Goal: Task Accomplishment & Management: Use online tool/utility

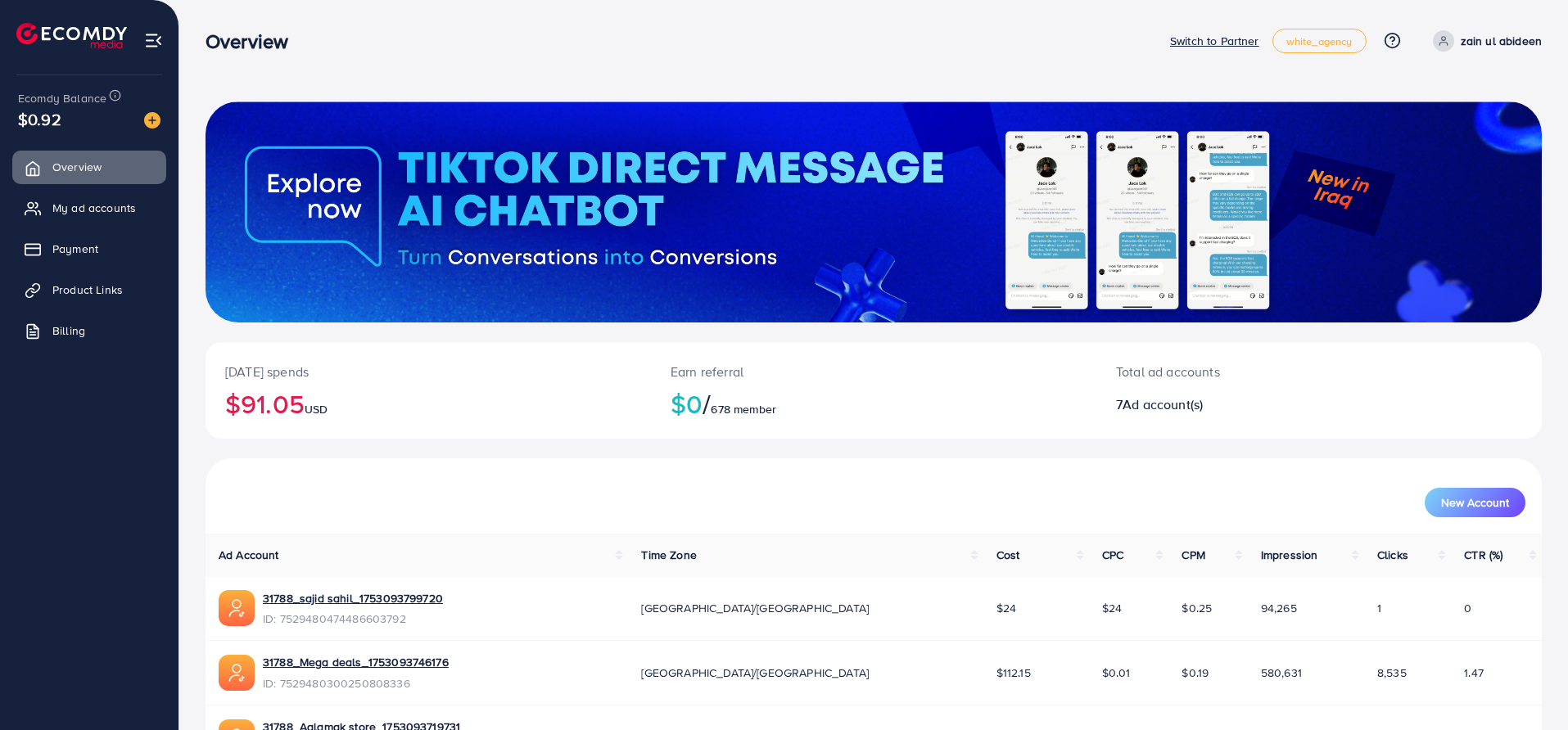
drag, startPoint x: 21, startPoint y: 119, endPoint x: 64, endPoint y: 125, distance: 43.4
click at [64, 125] on div "$0.92" at bounding box center [89, 119] width 143 height 24
click at [106, 244] on link "Payment" at bounding box center [89, 249] width 154 height 33
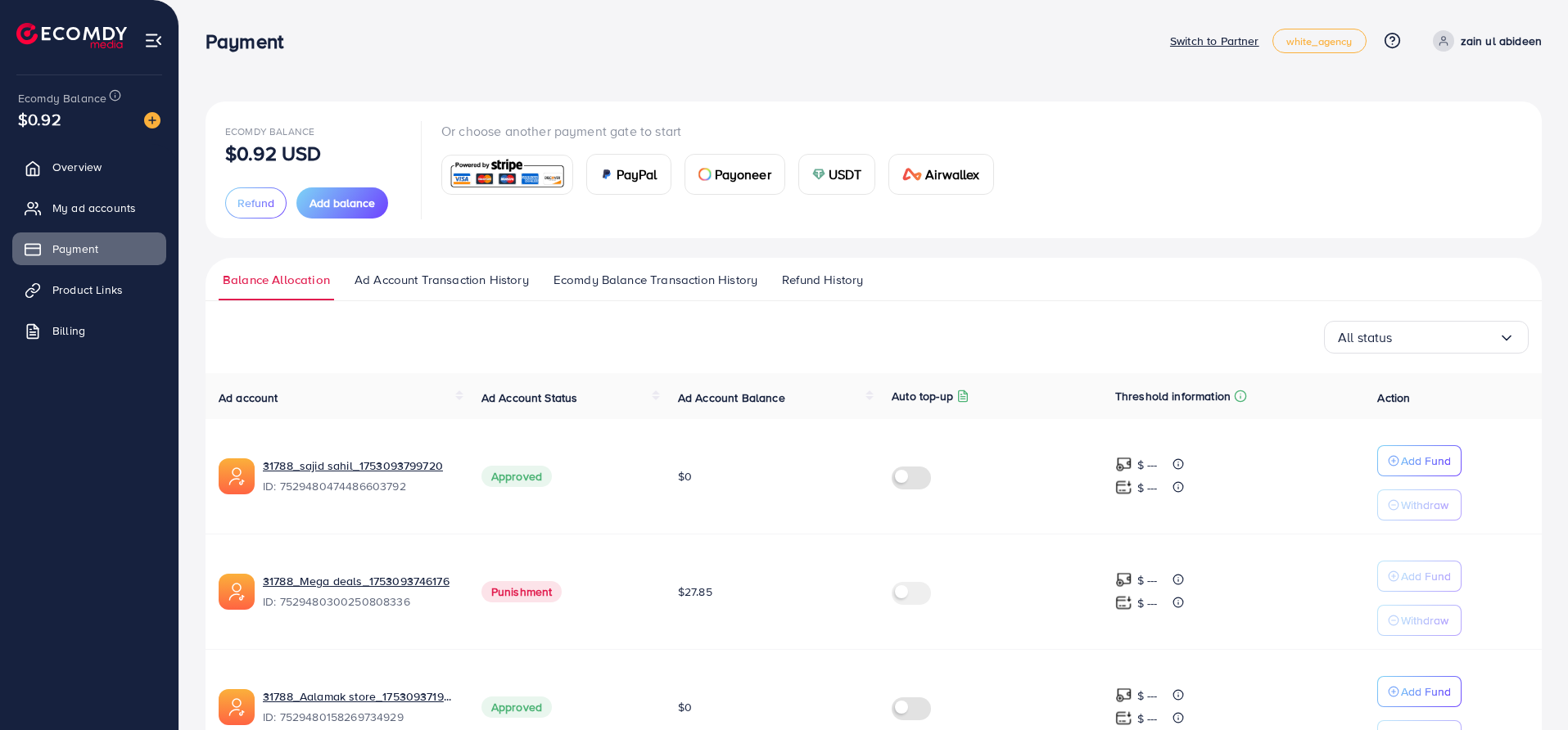
click at [810, 176] on div "USDT" at bounding box center [837, 174] width 76 height 39
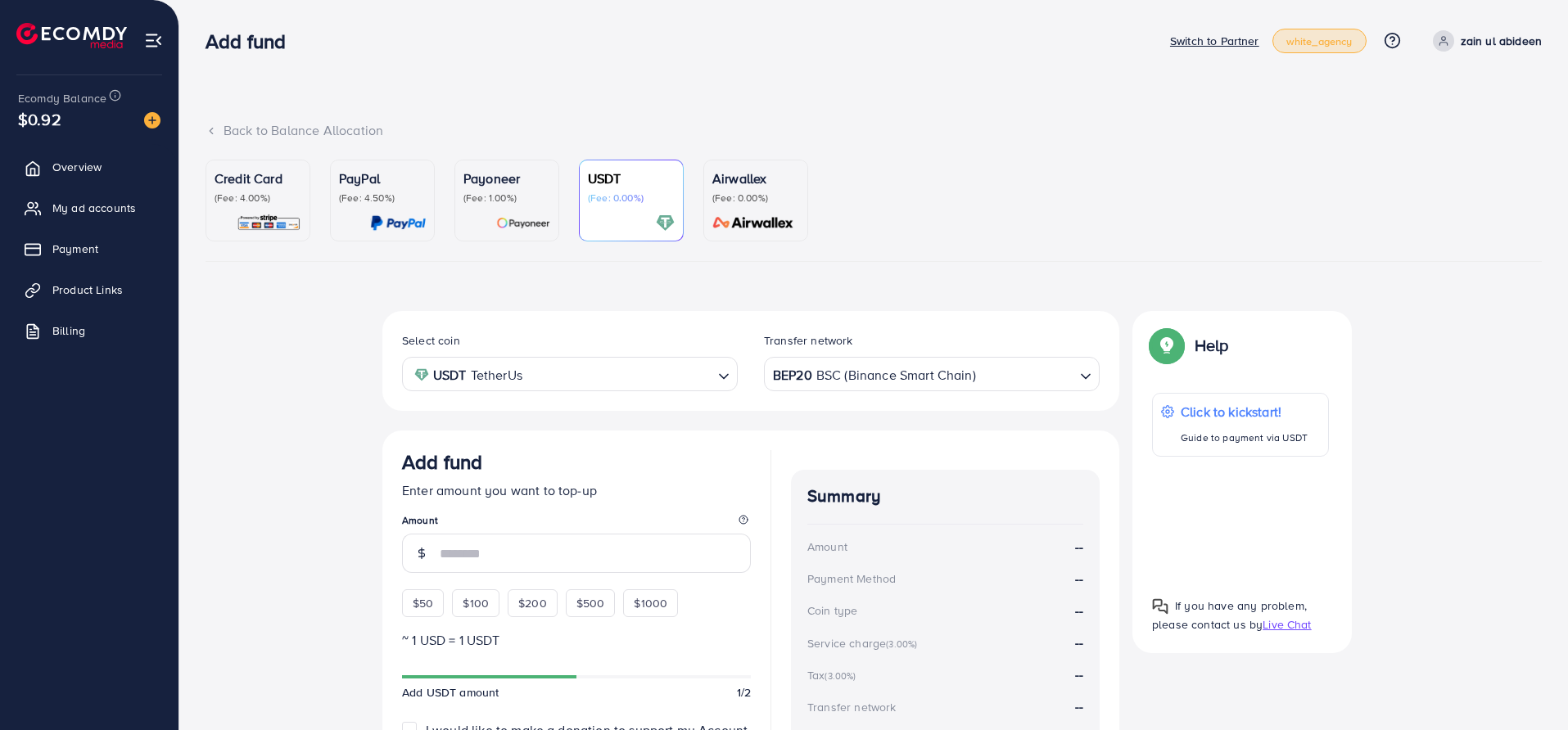
click at [1298, 37] on span "white_agency" at bounding box center [1319, 42] width 66 height 11
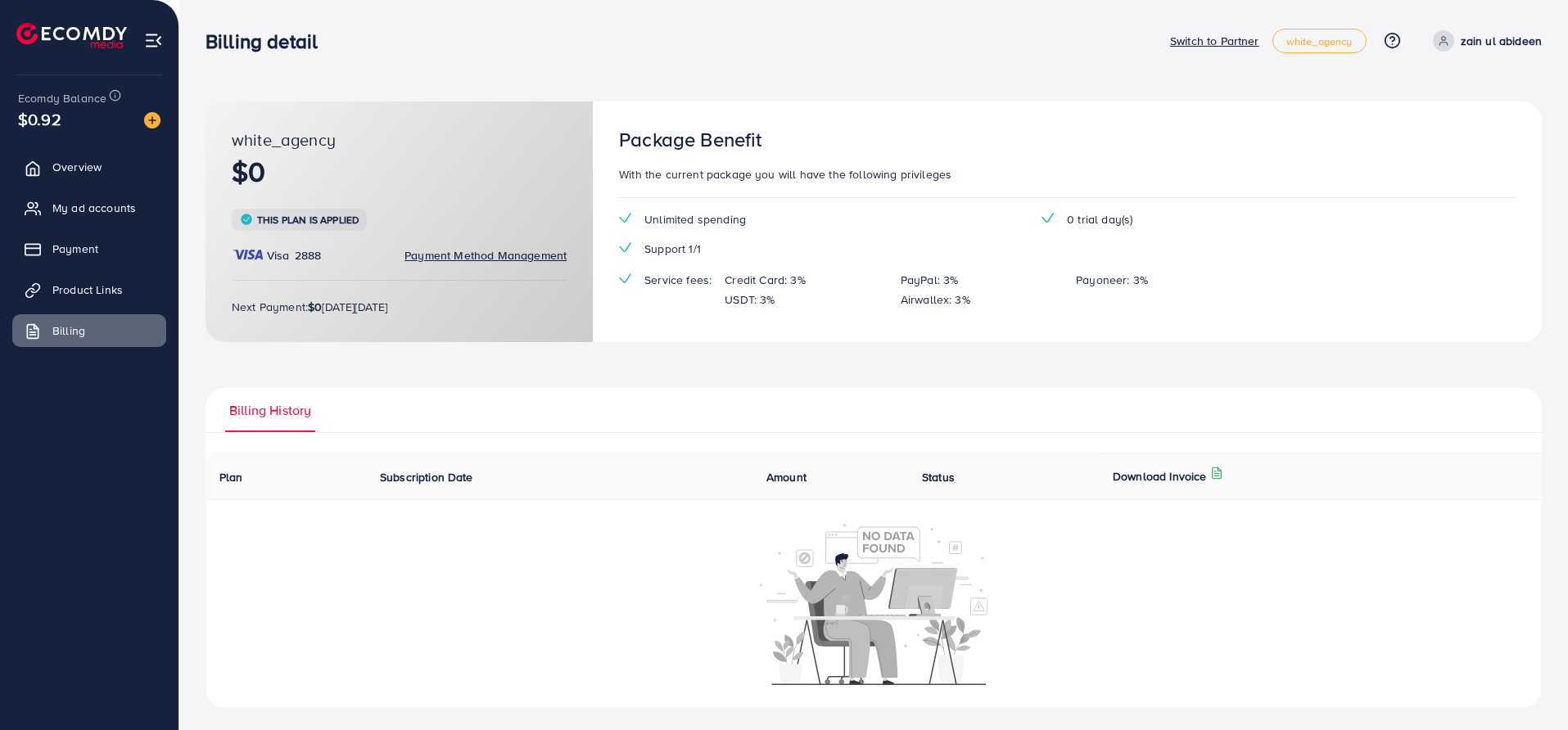
click at [1233, 38] on p "Switch to Partner" at bounding box center [1214, 41] width 89 height 20
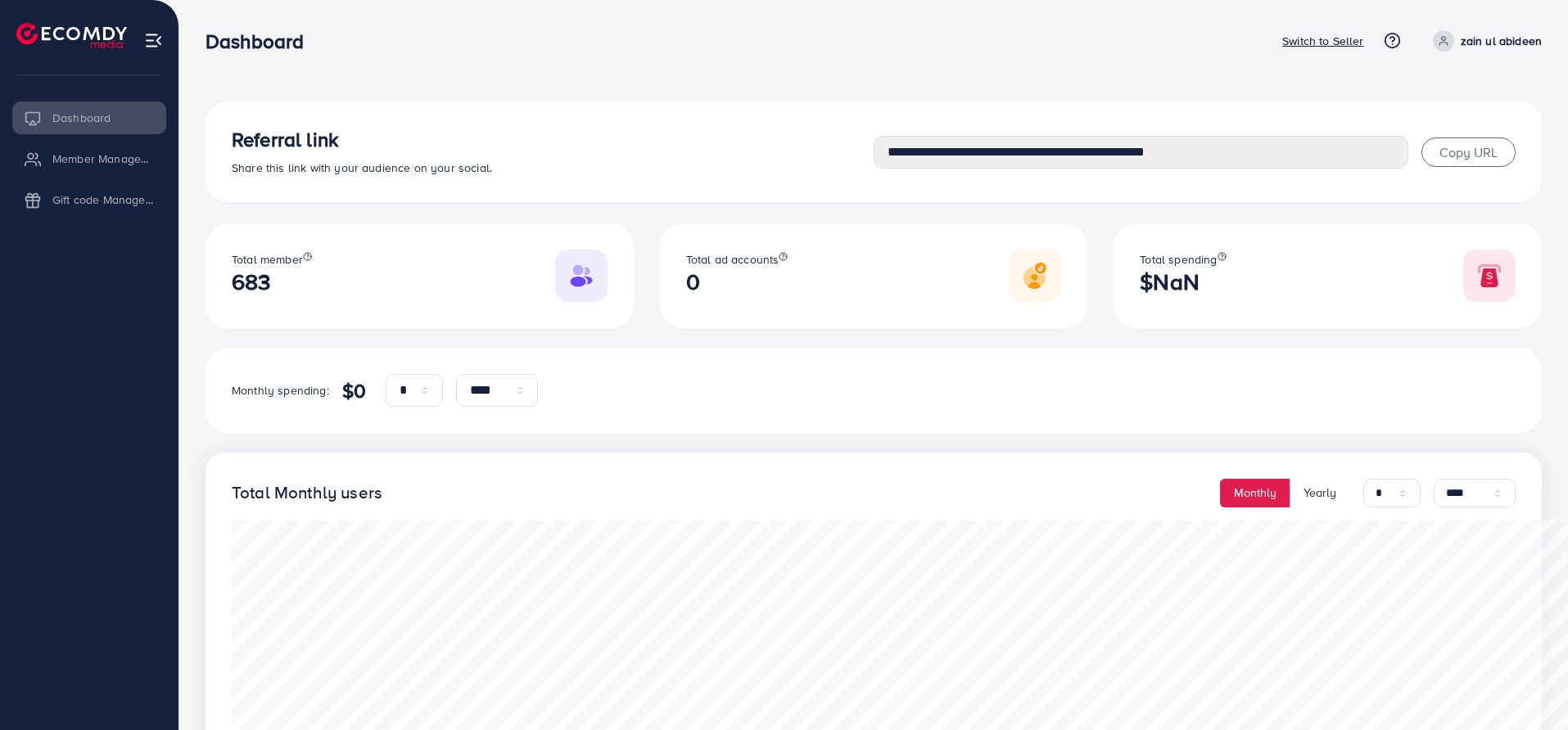
select select "*"
select select "****"
select select "*"
select select "****"
click at [1307, 41] on p "Switch to Seller" at bounding box center [1323, 41] width 82 height 20
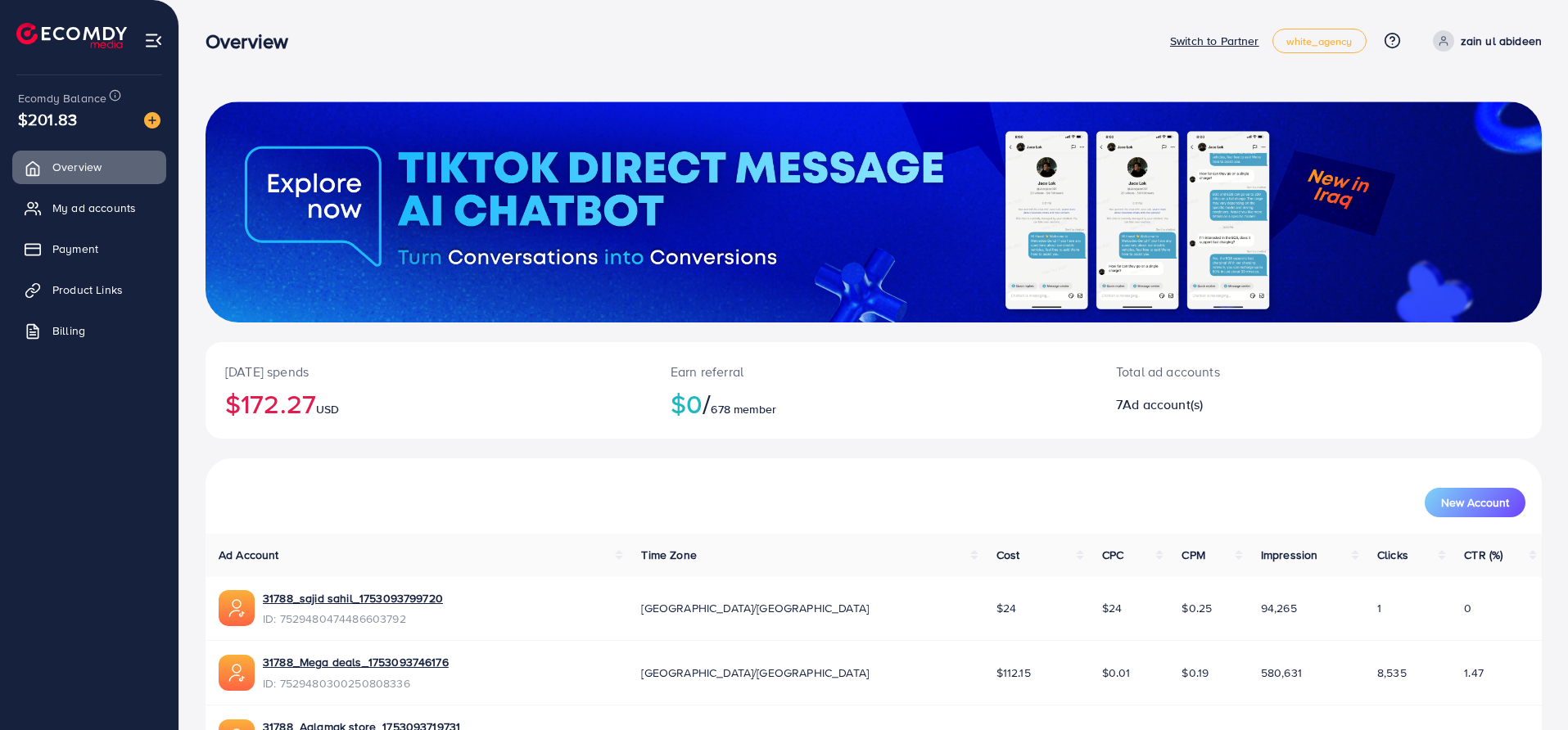
click at [1242, 45] on p "Switch to Partner" at bounding box center [1214, 41] width 89 height 20
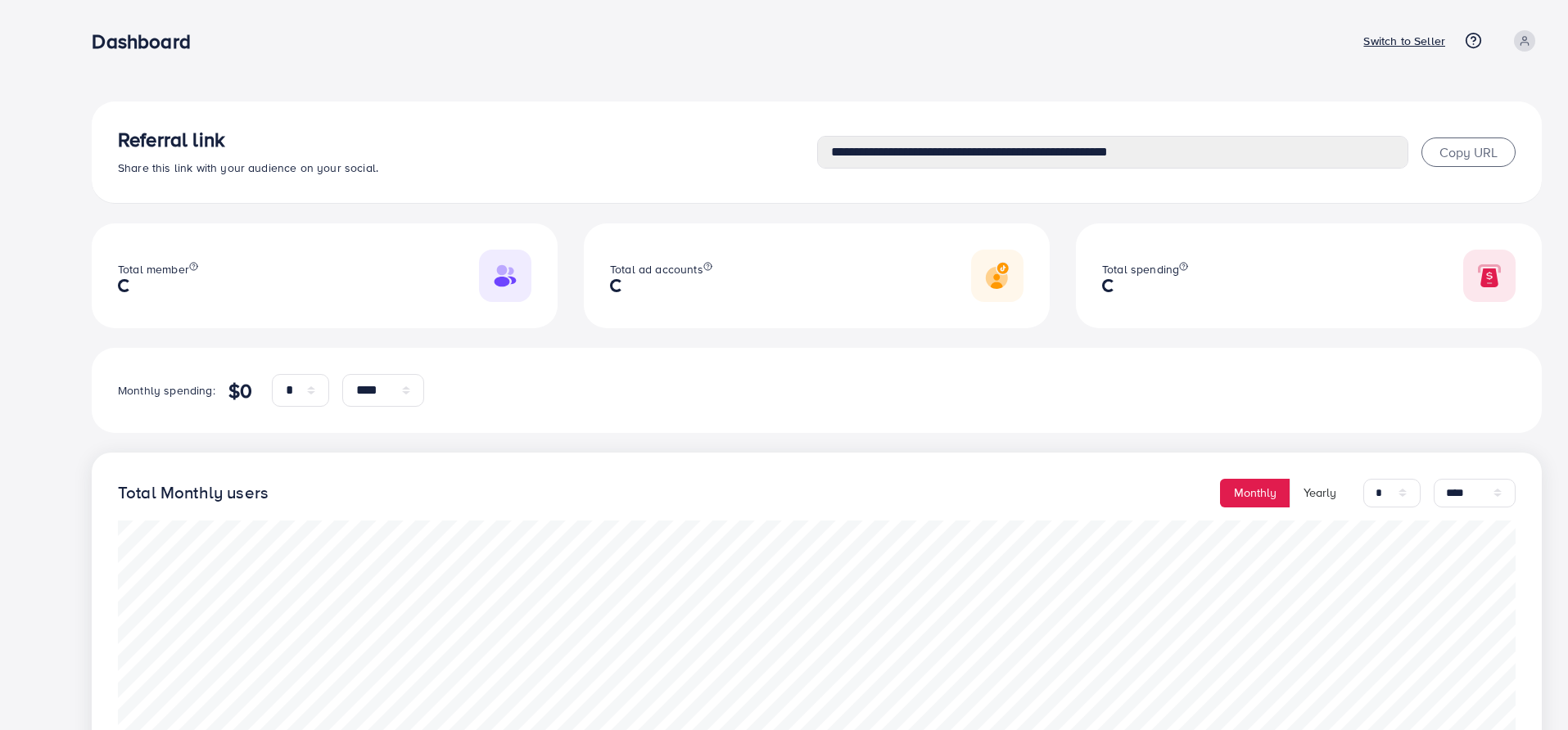
select select "*"
select select "****"
select select "*"
select select "****"
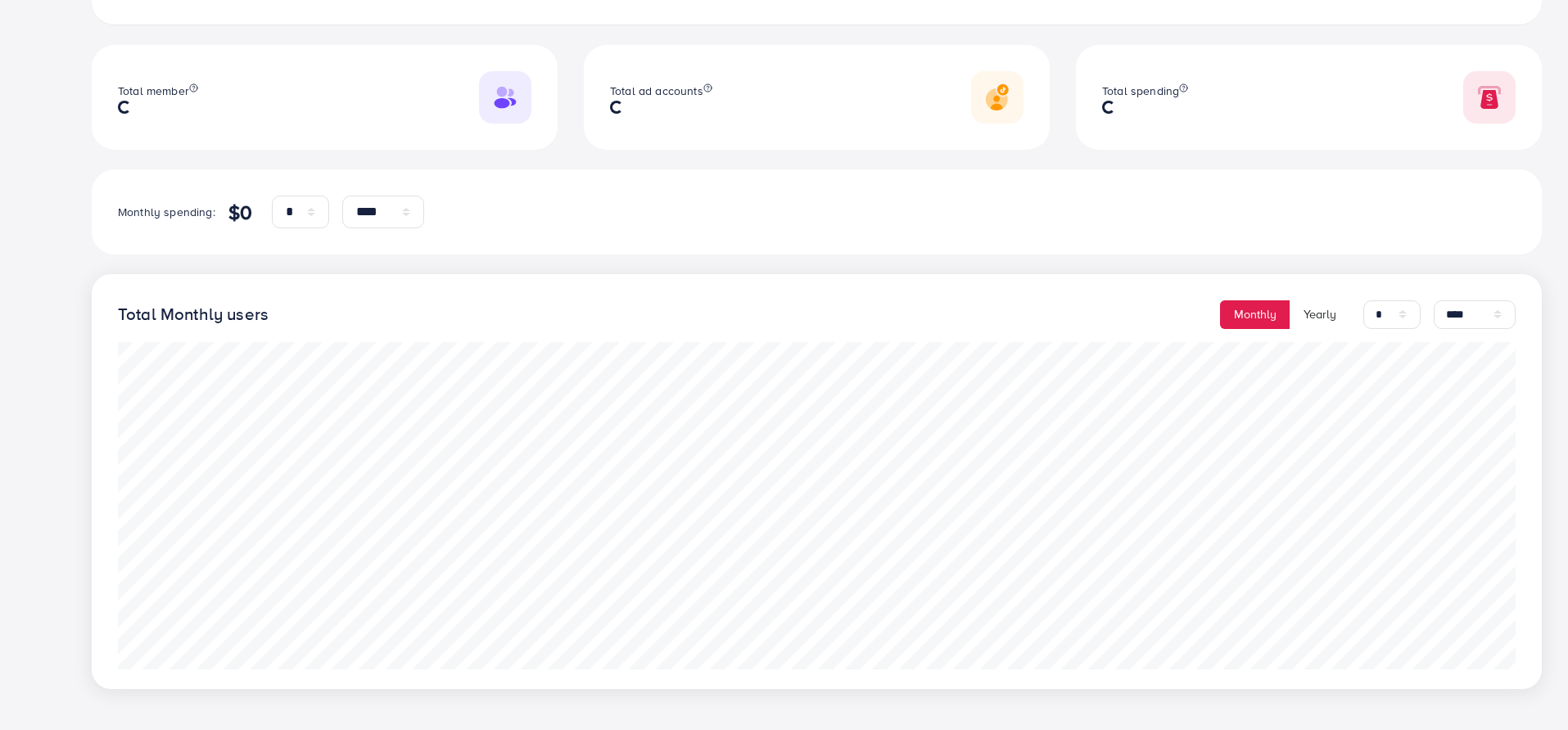
type input "**********"
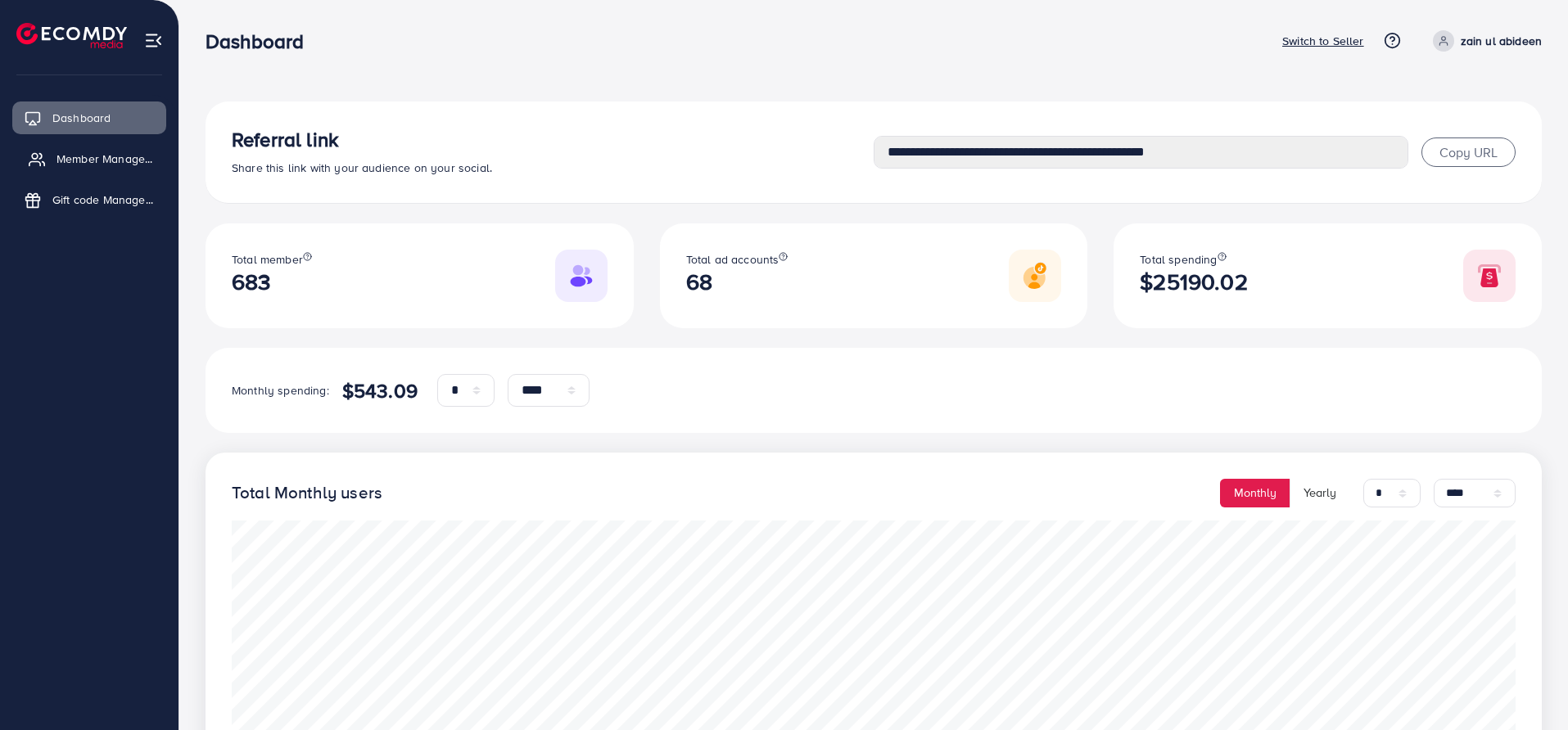
click at [95, 159] on span "Member Management" at bounding box center [107, 159] width 102 height 16
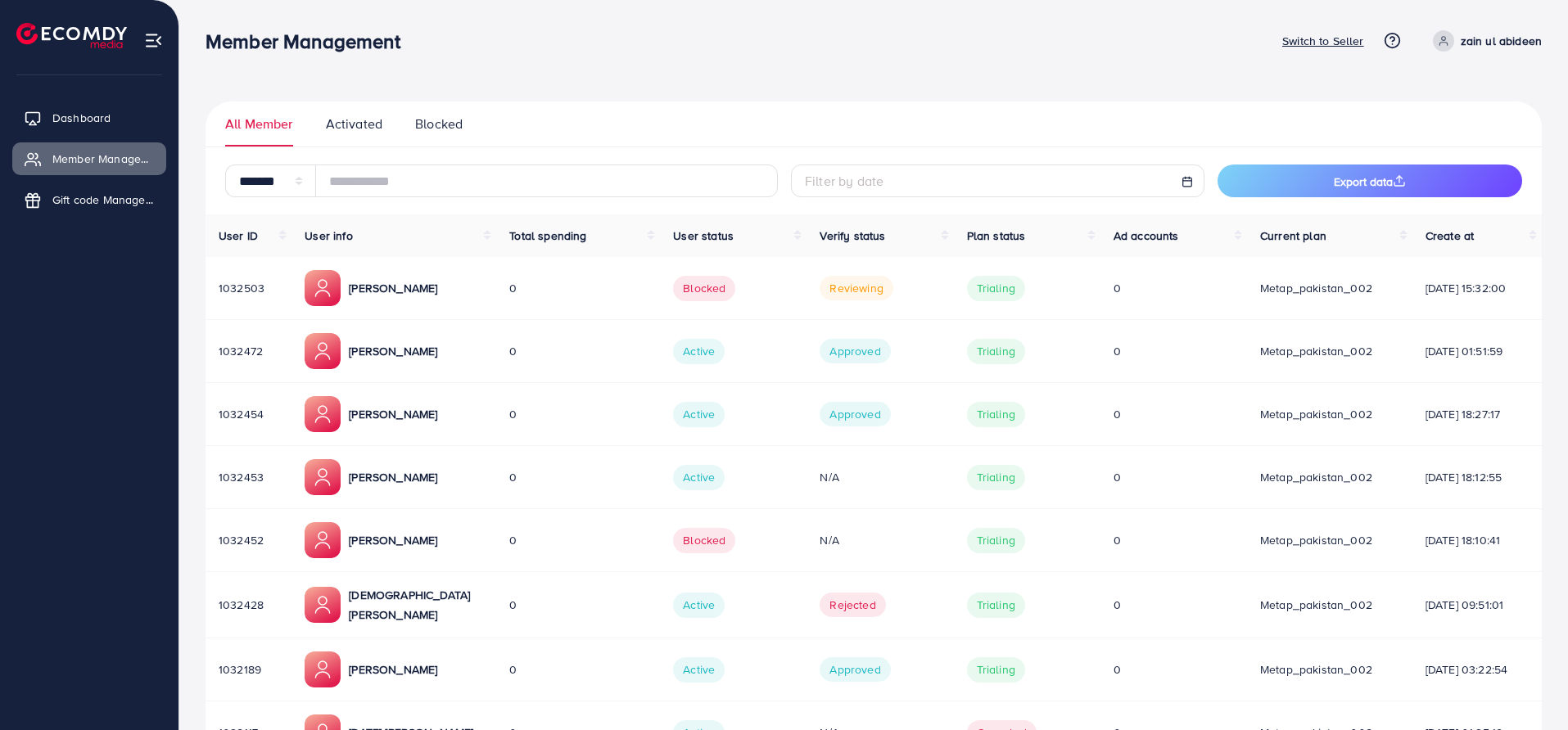
click at [372, 287] on p "Ahmed" at bounding box center [393, 288] width 88 height 20
click at [119, 104] on link "Dashboard" at bounding box center [89, 118] width 154 height 33
select select "*"
select select "****"
select select "*"
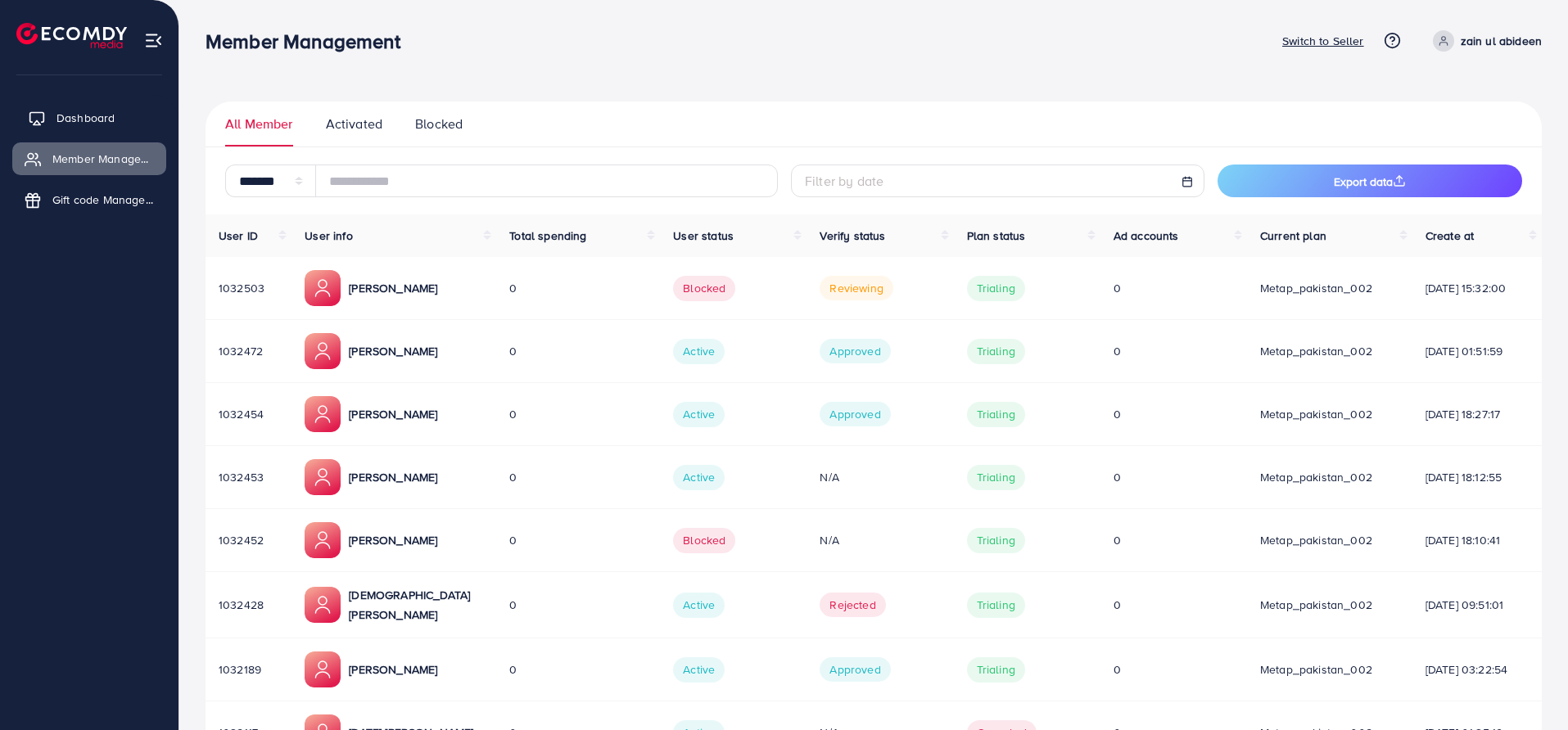
select select "****"
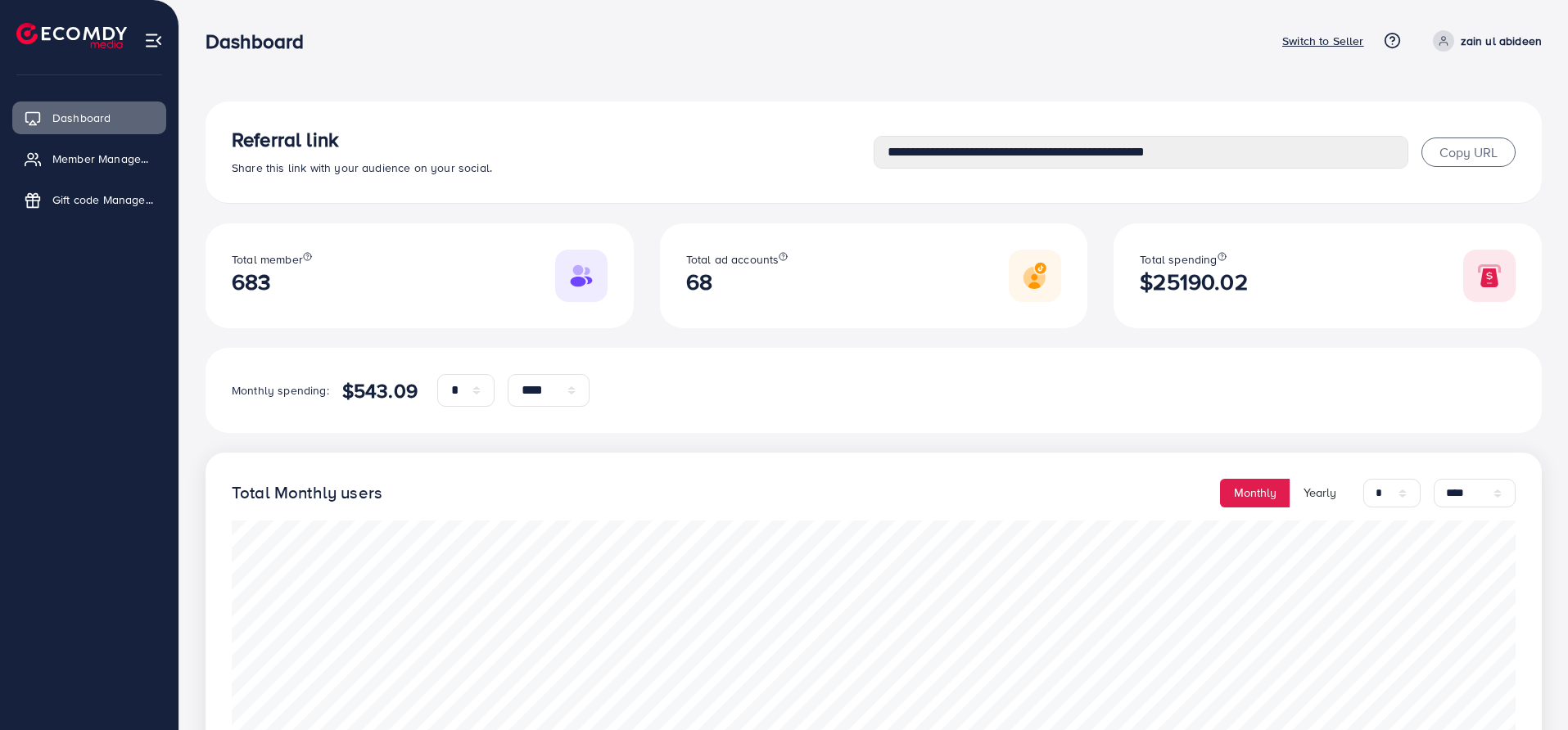
click at [1334, 47] on p "Switch to Seller" at bounding box center [1323, 41] width 82 height 20
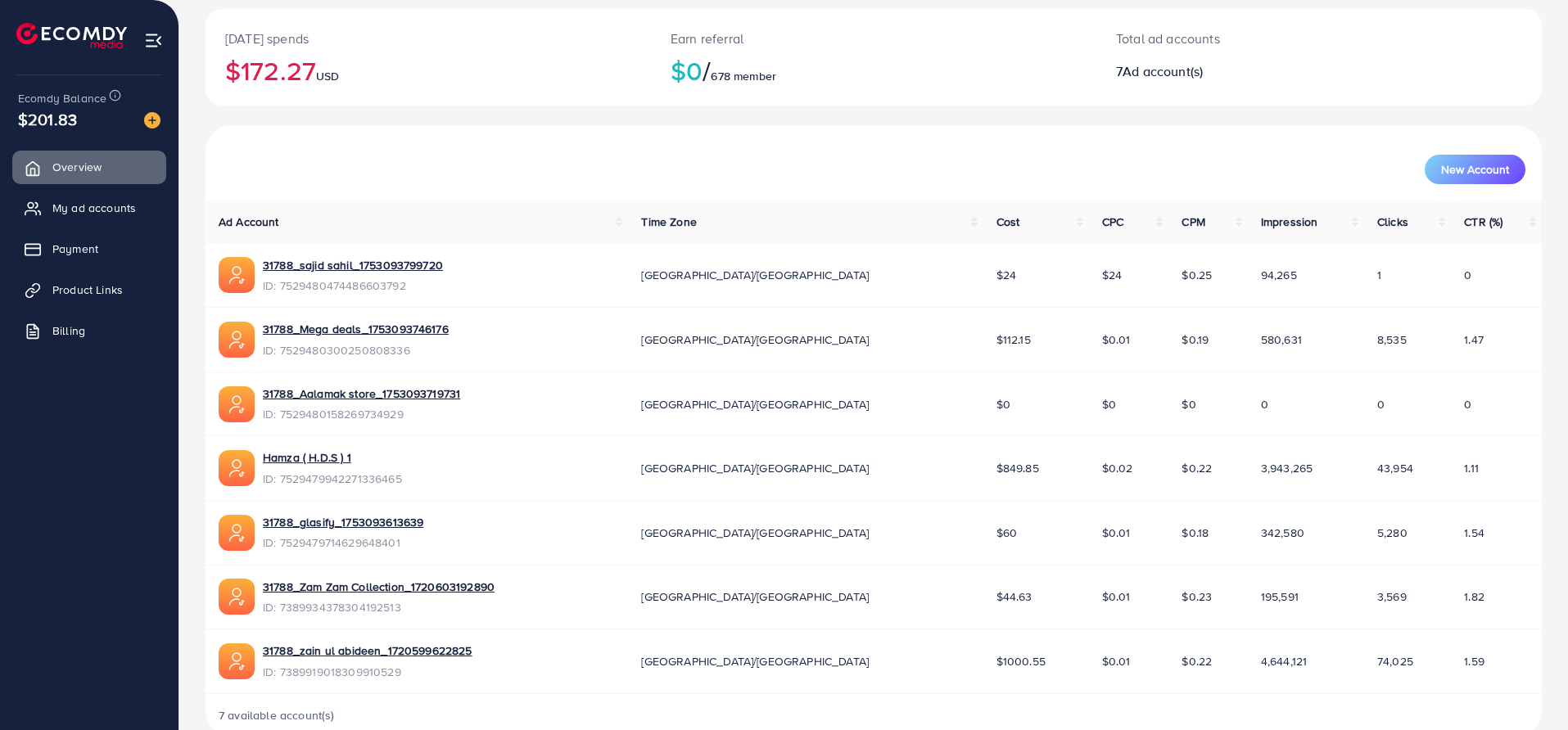
scroll to position [366, 0]
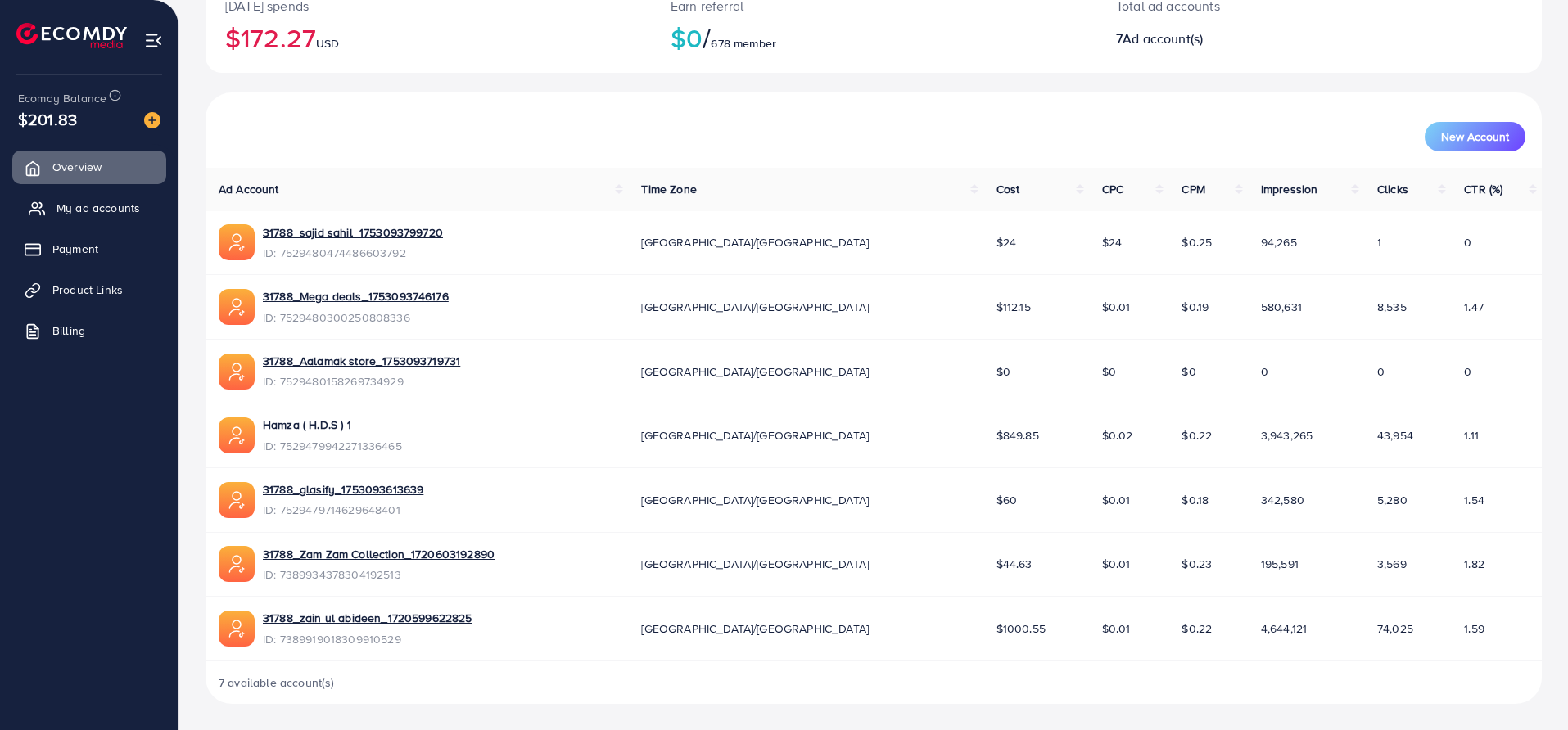
click at [65, 215] on span "My ad accounts" at bounding box center [98, 208] width 84 height 16
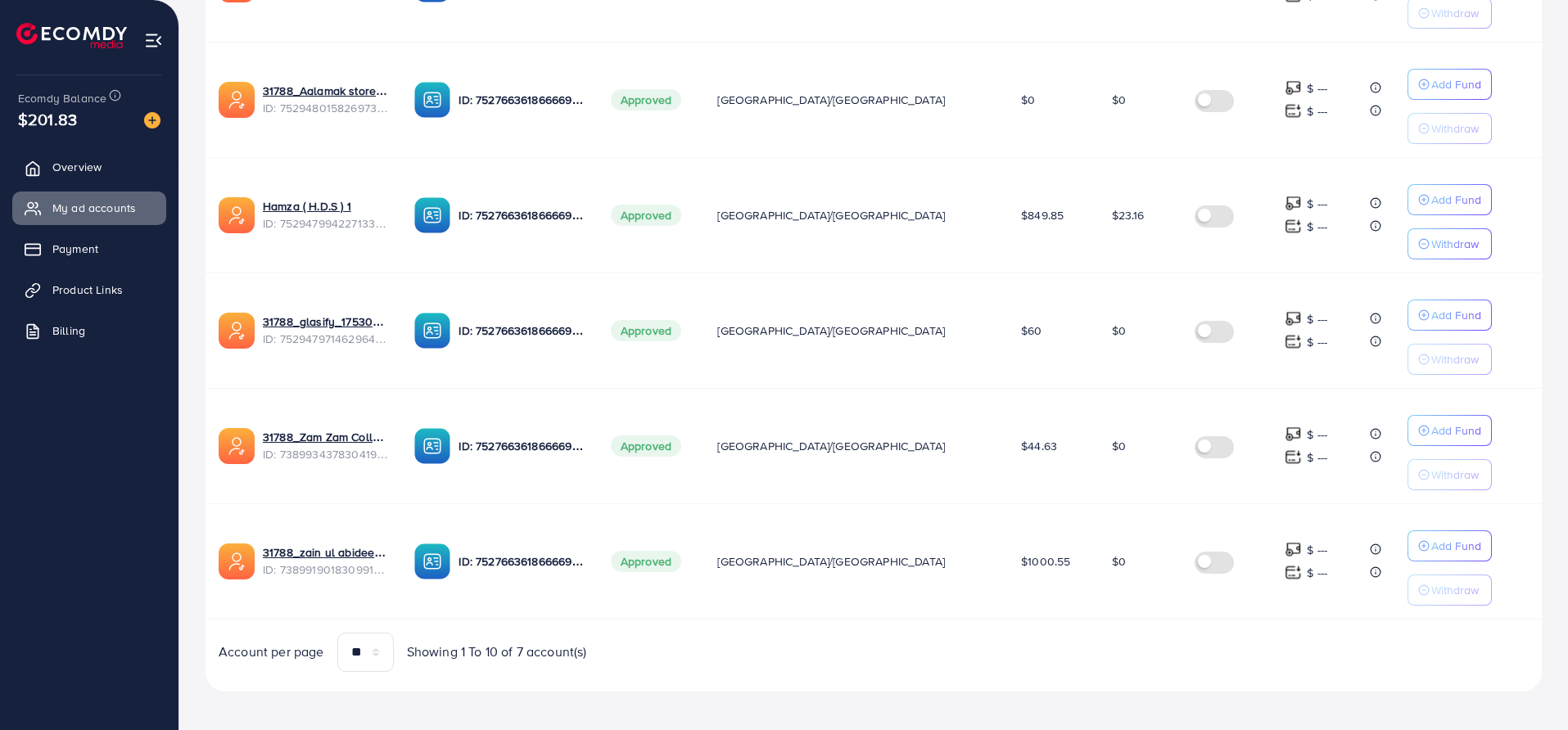
scroll to position [579, 0]
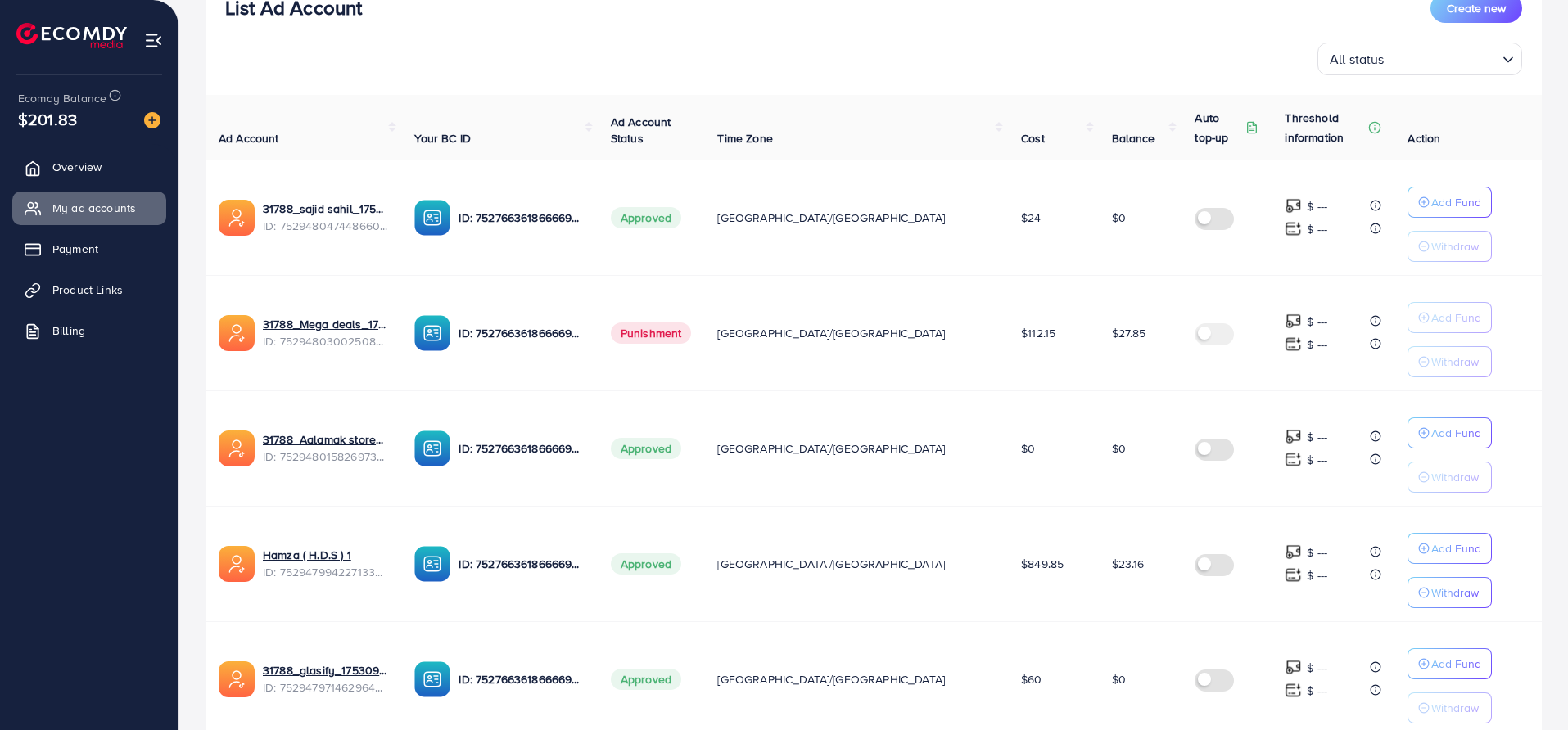
scroll to position [273, 0]
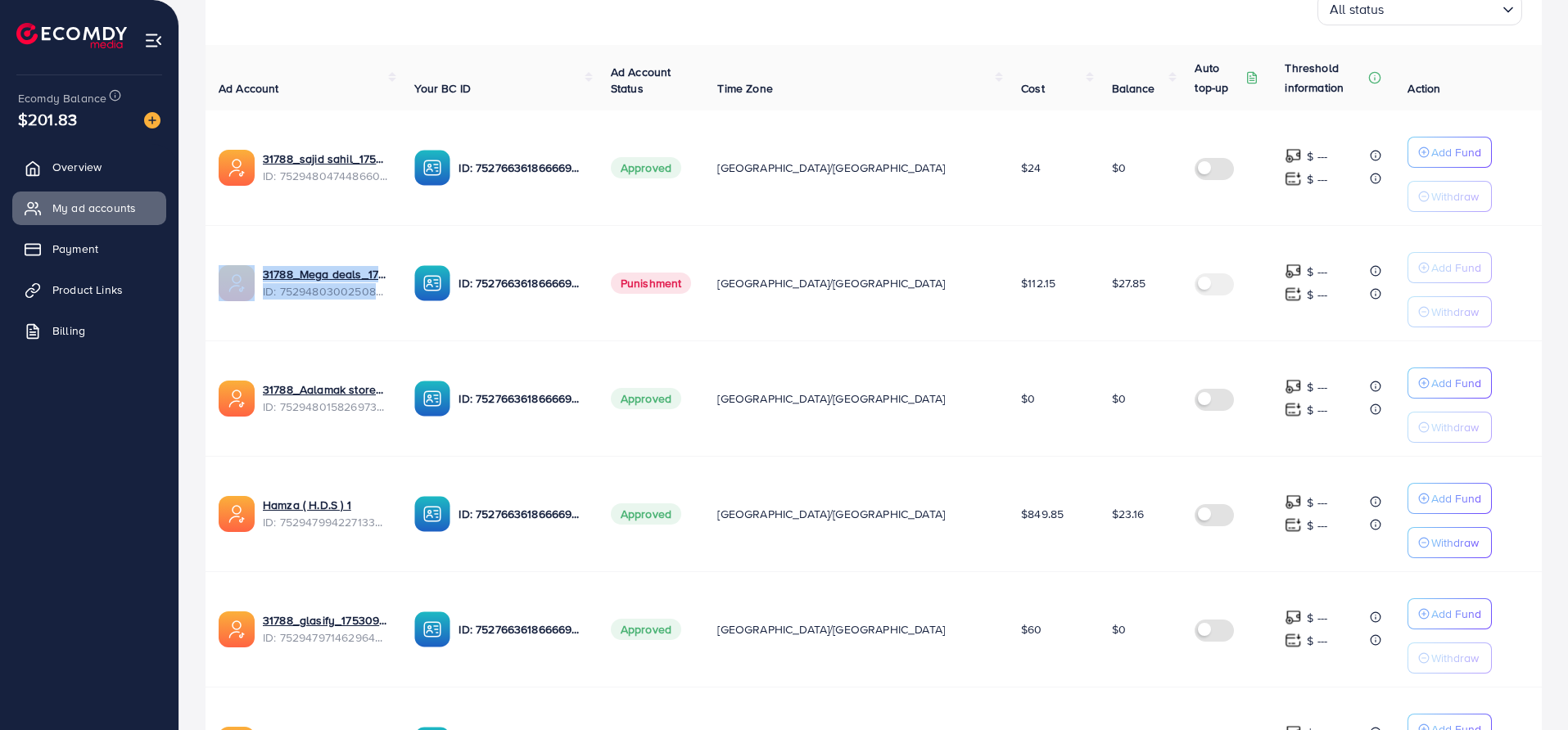
drag, startPoint x: 244, startPoint y: 255, endPoint x: 413, endPoint y: 301, distance: 175.1
click at [401, 301] on td "31788_Mega deals_1753093746176 ID: 7529480300250808336" at bounding box center [303, 283] width 195 height 115
click at [382, 235] on span "31788_Mega deals_1753093746176" at bounding box center [350, 231] width 180 height 15
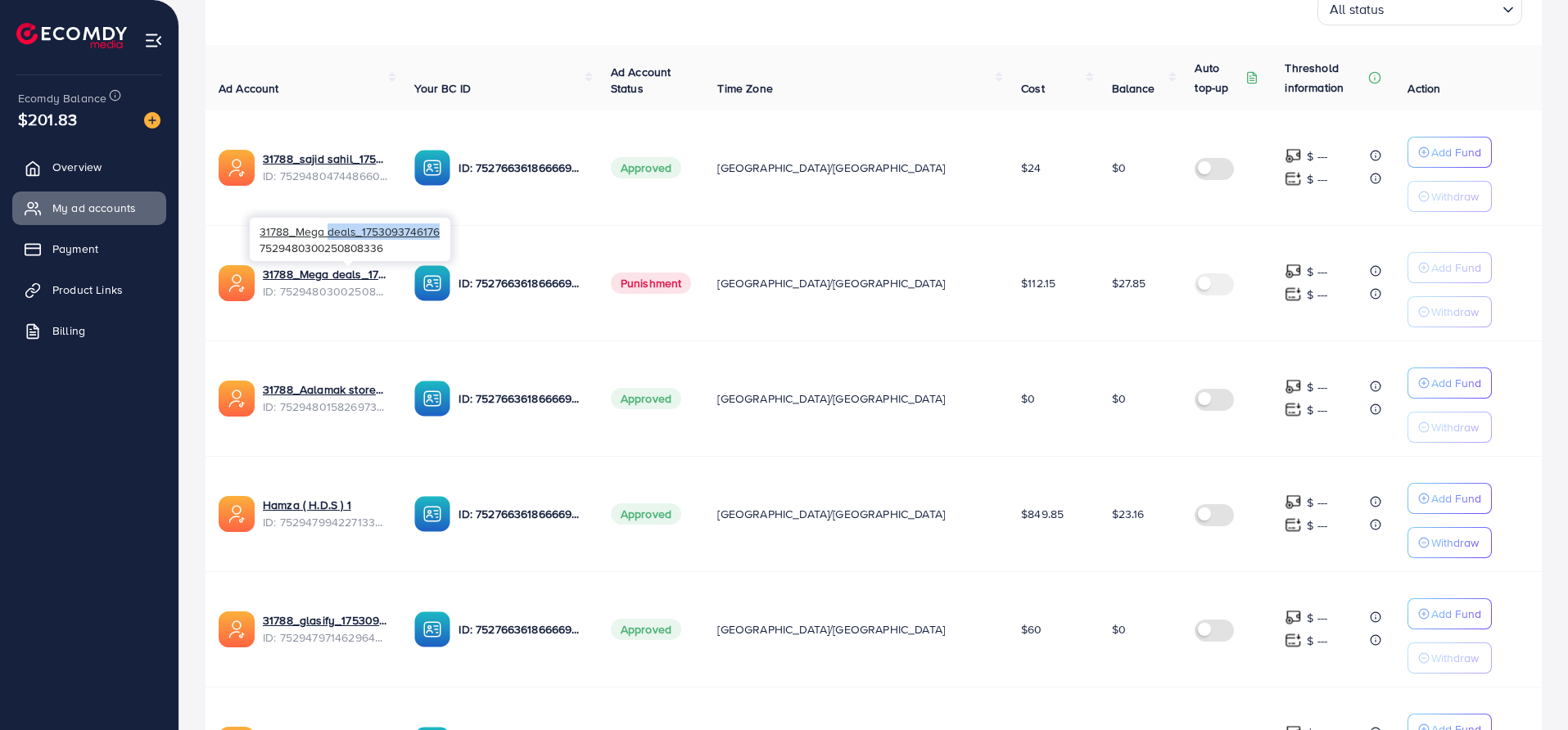
click at [382, 235] on span "31788_Mega deals_1753093746176" at bounding box center [350, 231] width 180 height 15
copy span "31788_Mega deals_1753093746176"
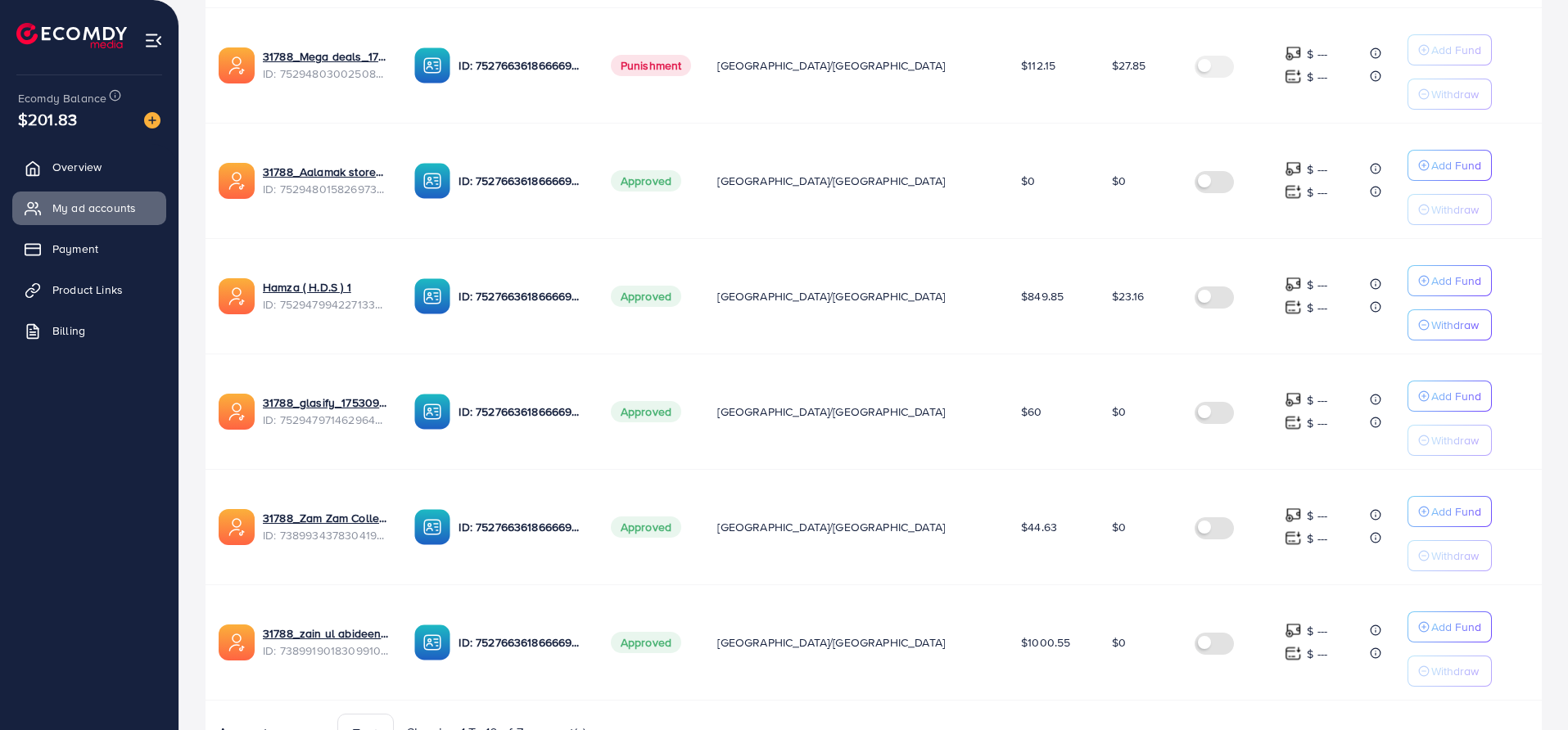
scroll to position [546, 0]
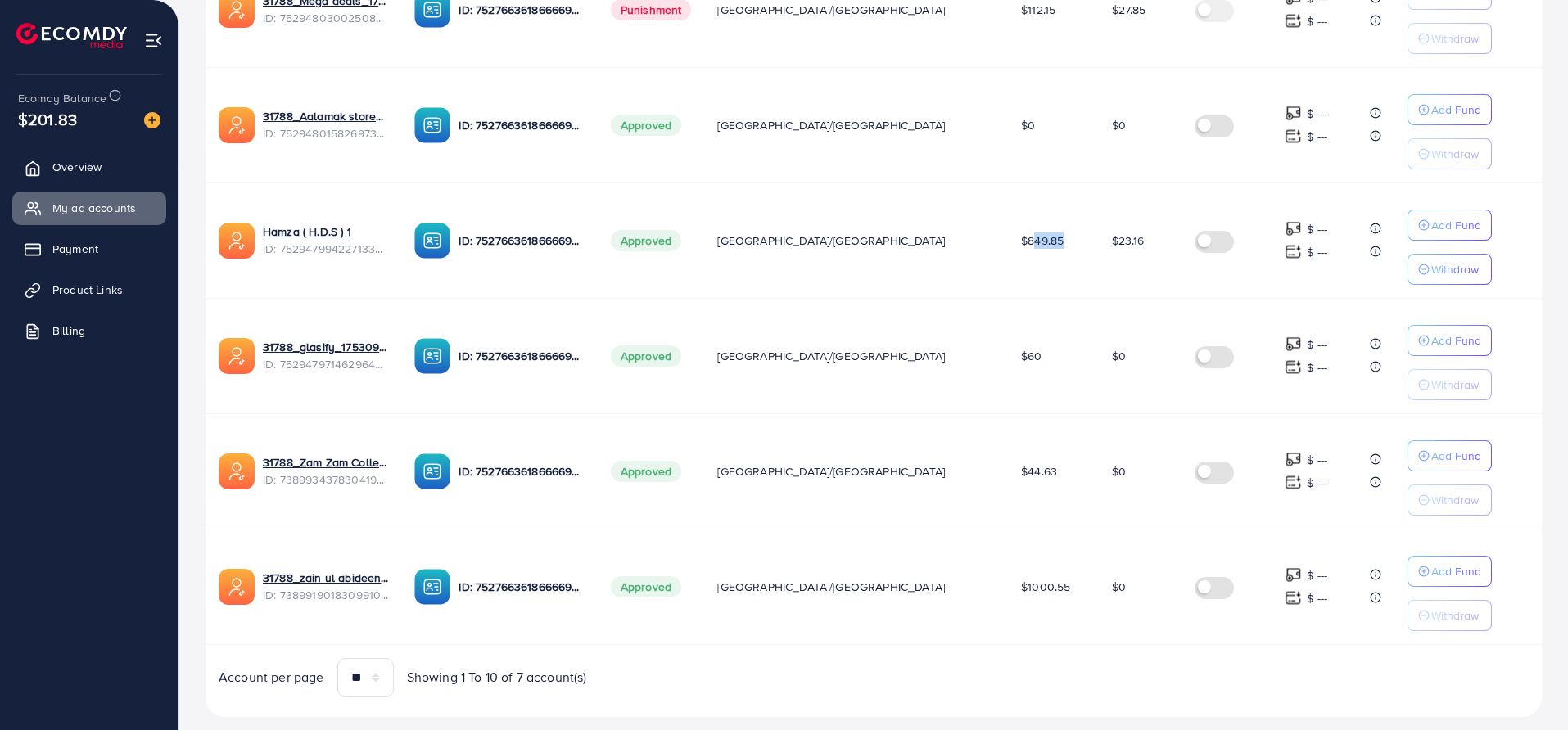
drag, startPoint x: 952, startPoint y: 241, endPoint x: 985, endPoint y: 245, distance: 33.2
click at [1021, 245] on span "$849.85" at bounding box center [1042, 241] width 43 height 16
copy span "849.8"
